Goal: Task Accomplishment & Management: Manage account settings

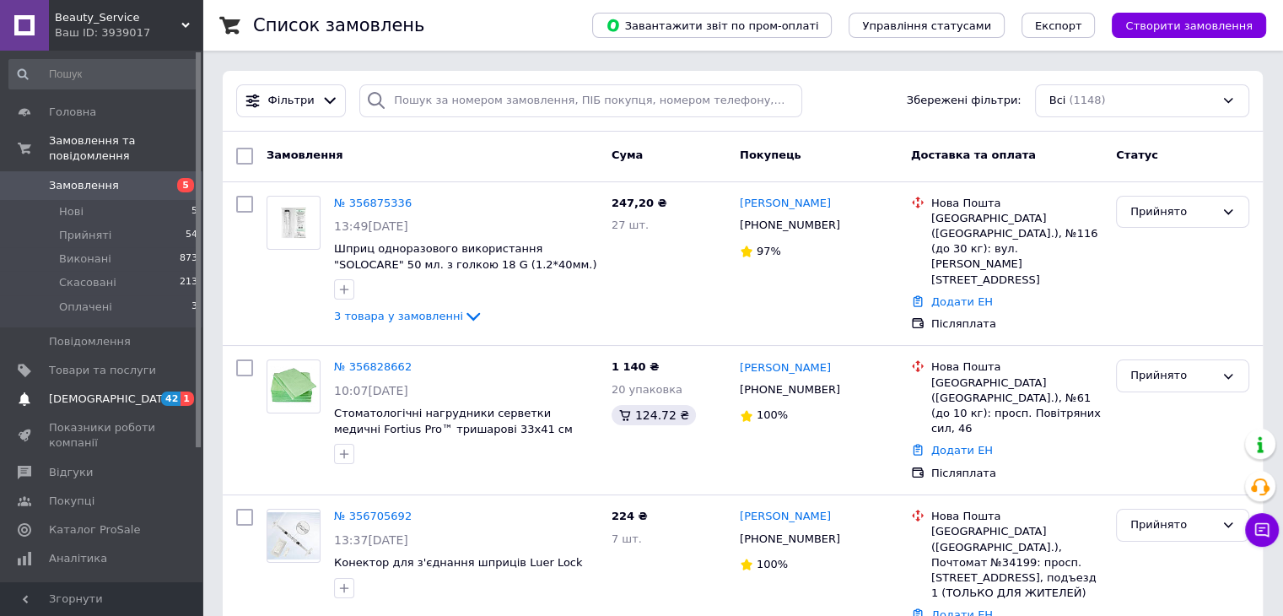
click at [132, 393] on link "[DEMOGRAPHIC_DATA] 42 1" at bounding box center [103, 399] width 207 height 29
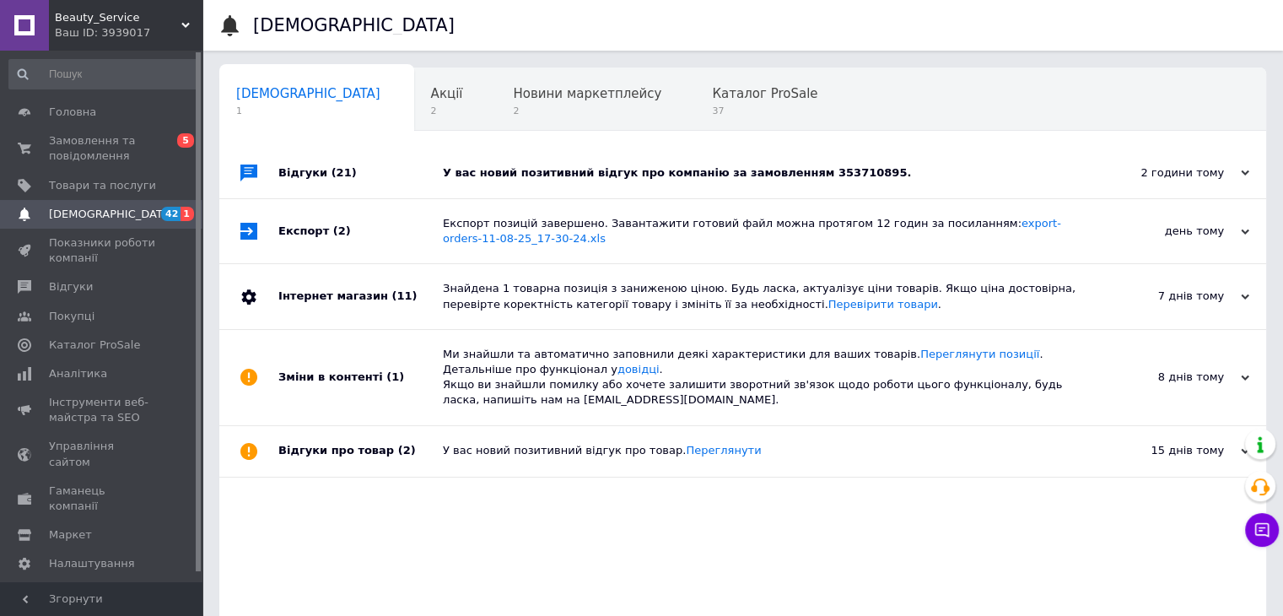
drag, startPoint x: 686, startPoint y: 118, endPoint x: 700, endPoint y: 151, distance: 35.5
click at [700, 151] on div "Сповіщення 1 Акції 2 Новини маркетплейсу 2 Каталог ProSale 37 Навчання та заход…" at bounding box center [742, 364] width 1047 height 595
click at [695, 176] on div "У вас новий позитивний відгук про компанію за замовленням 353710895." at bounding box center [762, 172] width 638 height 15
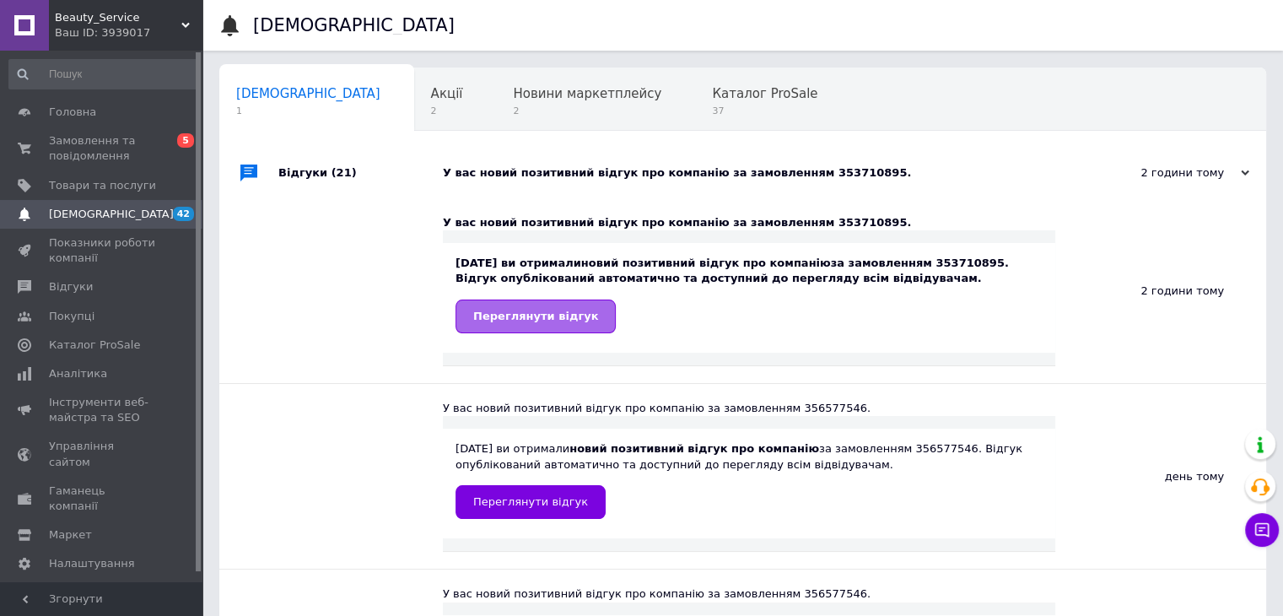
click at [553, 308] on link "Переглянути відгук" at bounding box center [535, 316] width 160 height 34
